Goal: Task Accomplishment & Management: Complete application form

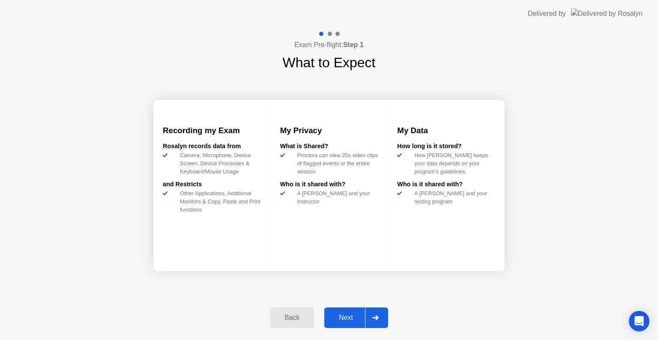
click at [349, 315] on div "Next" at bounding box center [346, 318] width 38 height 8
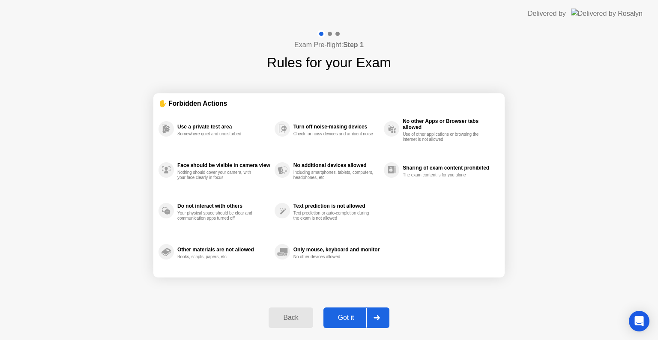
click at [346, 314] on div "Got it" at bounding box center [346, 318] width 40 height 8
select select "**********"
select select "*******"
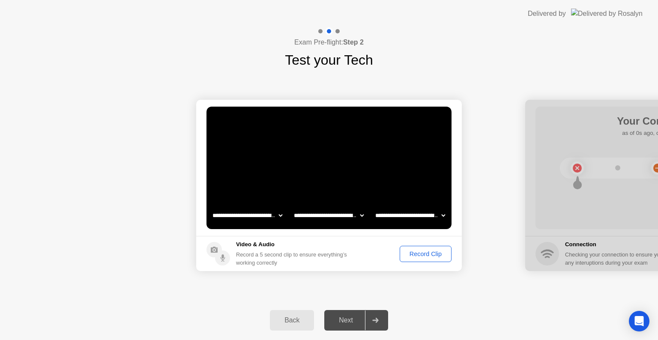
click at [433, 252] on div "Record Clip" at bounding box center [425, 253] width 46 height 7
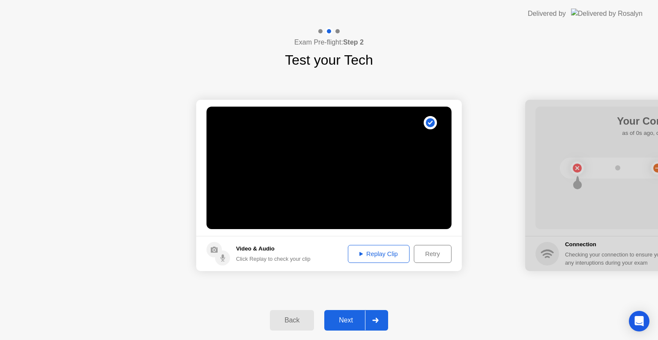
click at [350, 319] on div "Next" at bounding box center [346, 320] width 38 height 8
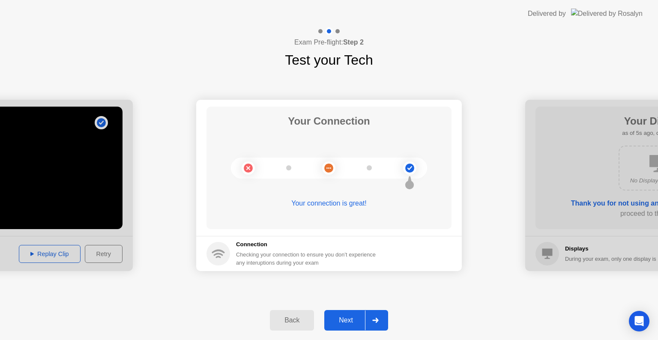
click at [347, 316] on div "Next" at bounding box center [346, 320] width 38 height 8
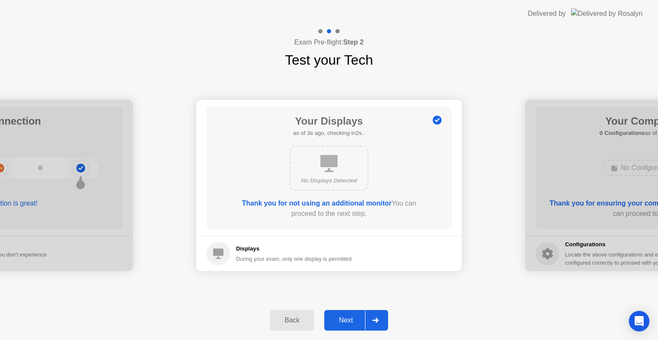
click at [346, 317] on div "Next" at bounding box center [346, 320] width 38 height 8
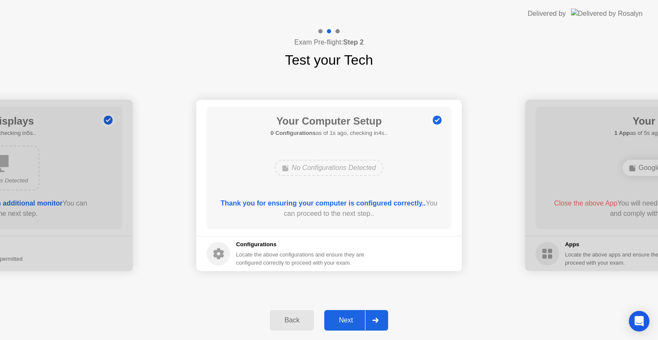
click at [346, 317] on div "Next" at bounding box center [346, 320] width 38 height 8
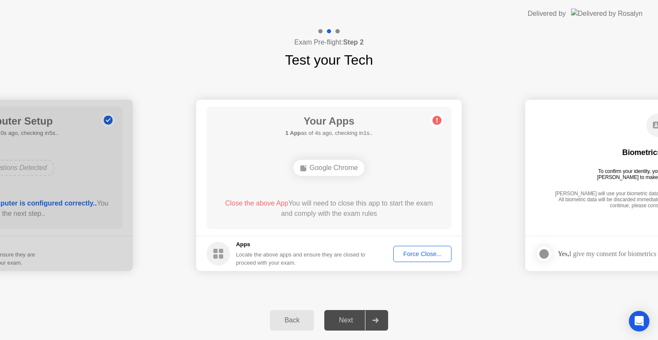
click at [414, 254] on div "Force Close..." at bounding box center [422, 253] width 52 height 7
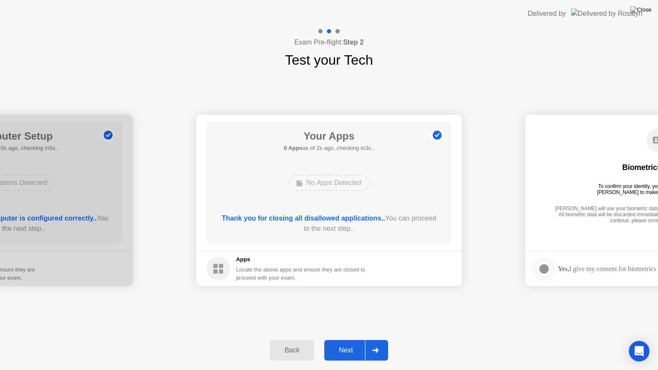
click at [347, 339] on div "Next" at bounding box center [346, 350] width 38 height 8
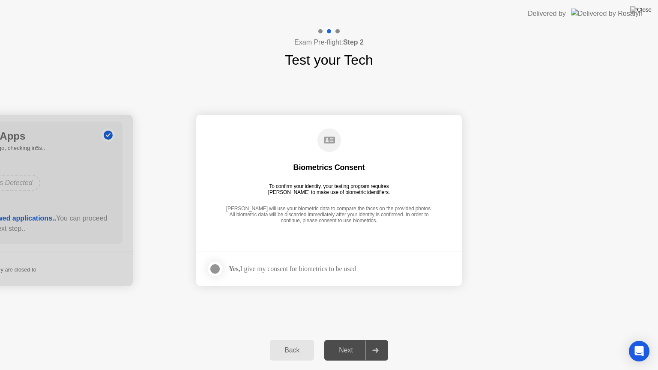
click at [341, 267] on div "Yes, I give my consent for biometrics to be used" at bounding box center [292, 269] width 127 height 8
click at [215, 269] on div at bounding box center [215, 269] width 10 height 10
click at [349, 339] on div "Next" at bounding box center [346, 350] width 38 height 8
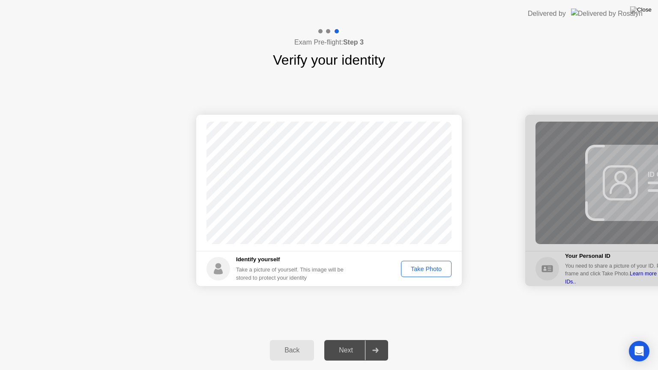
click at [419, 268] on div "Take Photo" at bounding box center [426, 268] width 45 height 7
click at [345, 339] on div "Next" at bounding box center [346, 350] width 38 height 8
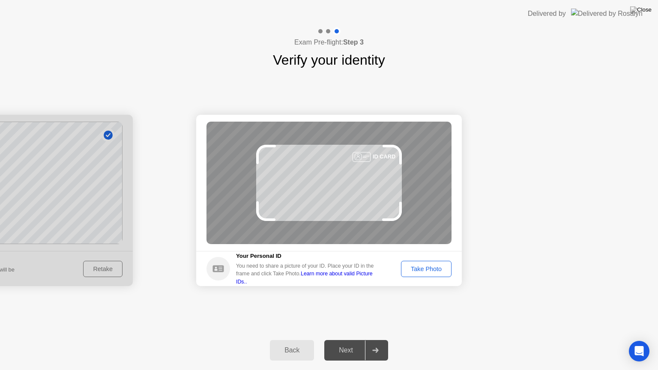
click at [425, 258] on footer "Your Personal ID You need to share a picture of your ID. Place your ID in the f…" at bounding box center [328, 268] width 265 height 35
click at [427, 265] on div "Take Photo" at bounding box center [426, 268] width 45 height 7
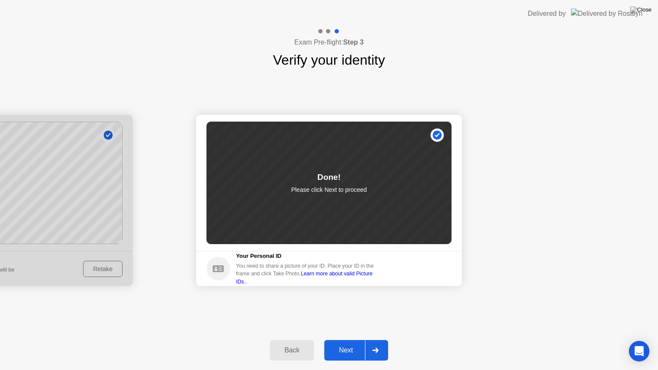
click at [343, 339] on div "Next" at bounding box center [346, 350] width 38 height 8
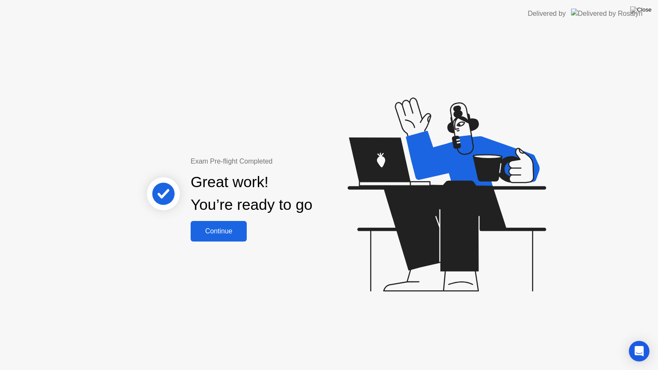
click at [223, 232] on div "Continue" at bounding box center [218, 231] width 51 height 8
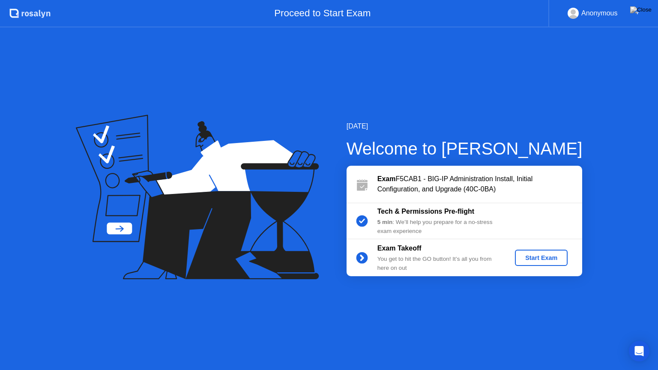
click at [529, 257] on div "Start Exam" at bounding box center [541, 257] width 46 height 7
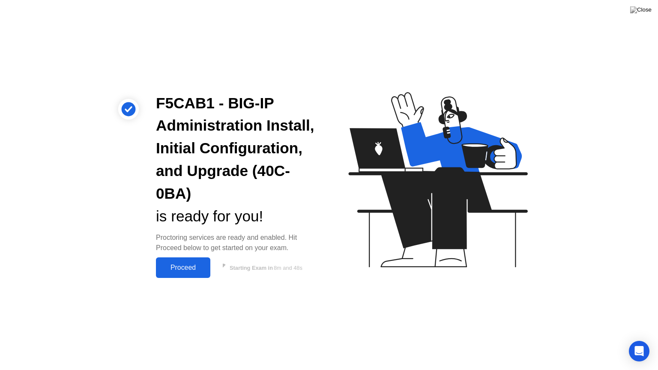
click at [183, 267] on div "Proceed" at bounding box center [182, 268] width 49 height 8
